Goal: Find contact information: Find contact information

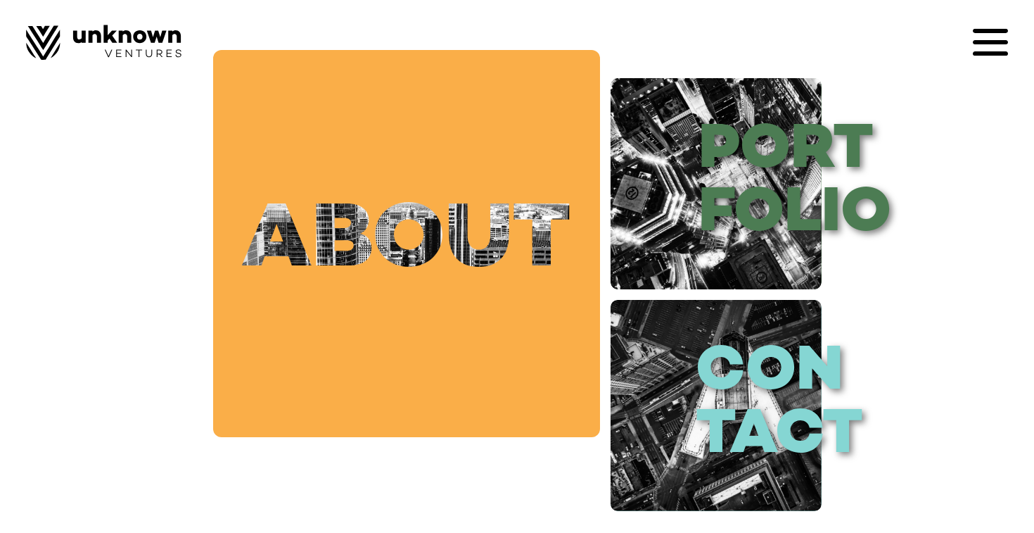
click at [578, 267] on link "about" at bounding box center [406, 243] width 387 height 387
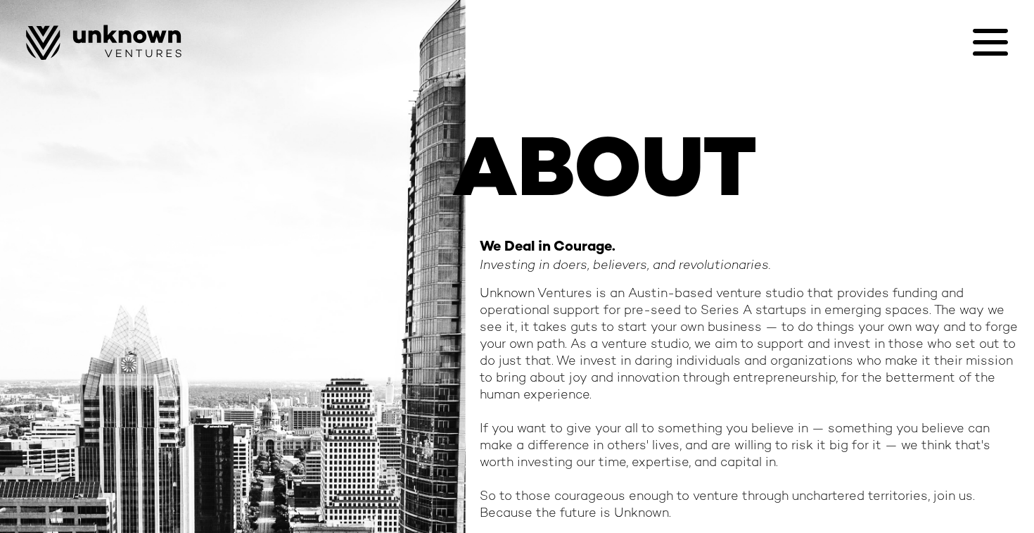
scroll to position [94, 0]
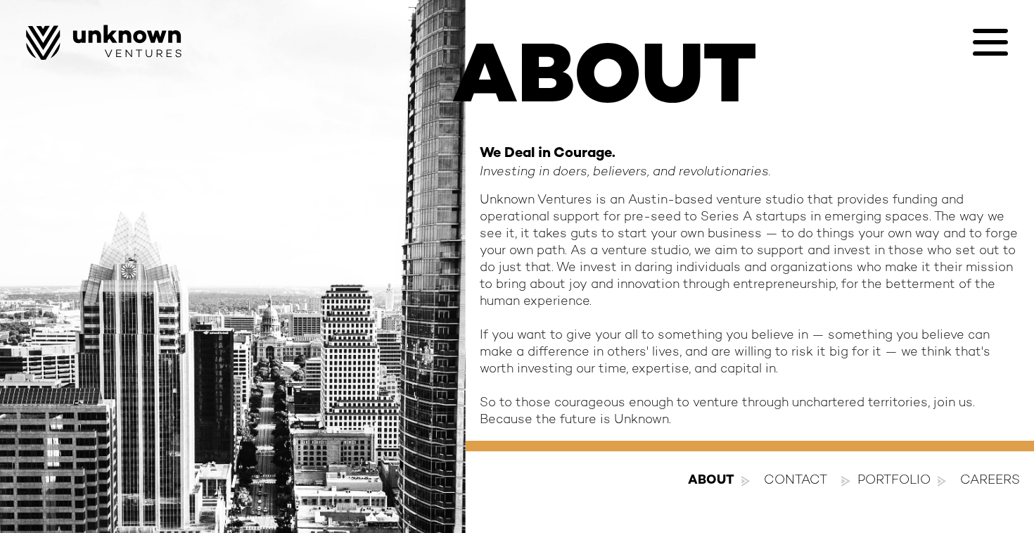
click at [797, 481] on div "contact" at bounding box center [795, 480] width 63 height 17
